Goal: Find specific page/section: Find specific page/section

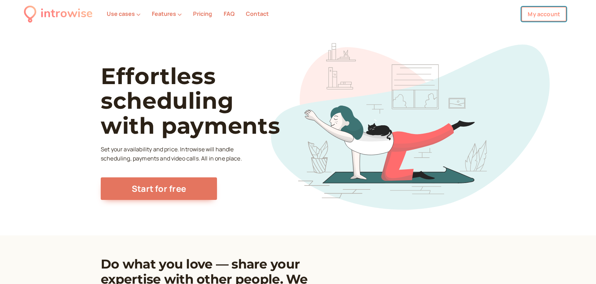
click at [540, 12] on link "My account" at bounding box center [543, 14] width 45 height 15
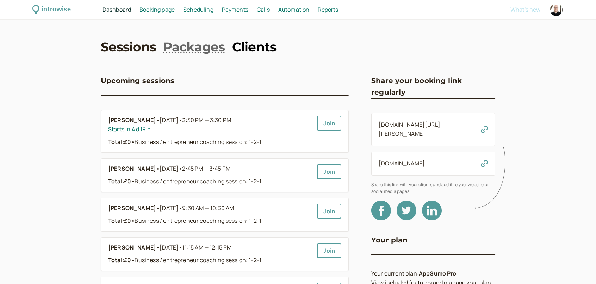
click at [270, 46] on link "Clients" at bounding box center [254, 47] width 44 height 18
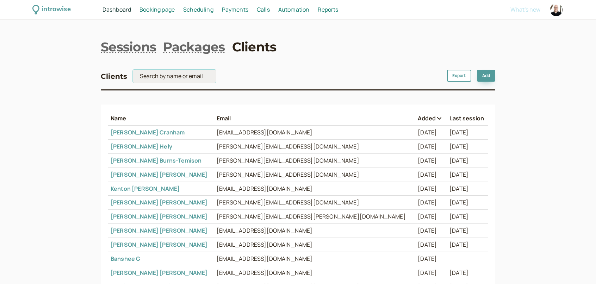
click at [159, 77] on input "search" at bounding box center [174, 76] width 83 height 13
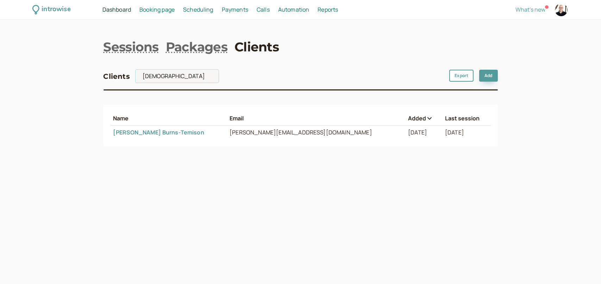
type input "[DEMOGRAPHIC_DATA]"
click at [162, 136] on link "[PERSON_NAME]" at bounding box center [158, 133] width 91 height 8
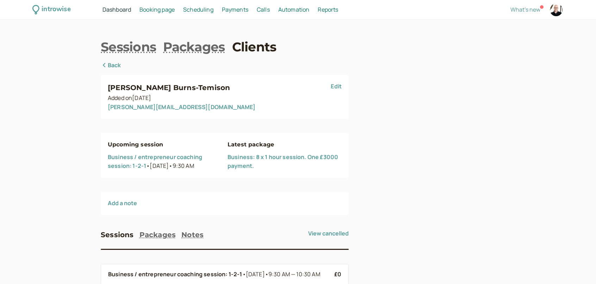
click at [425, 132] on div at bounding box center [433, 240] width 124 height 358
